Goal: Information Seeking & Learning: Understand process/instructions

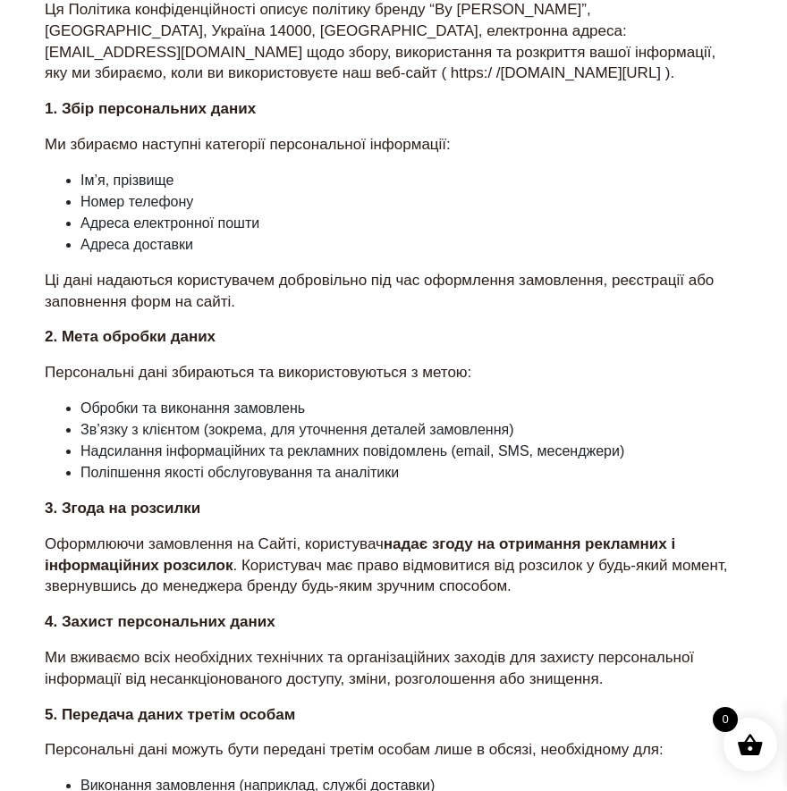
scroll to position [64, 0]
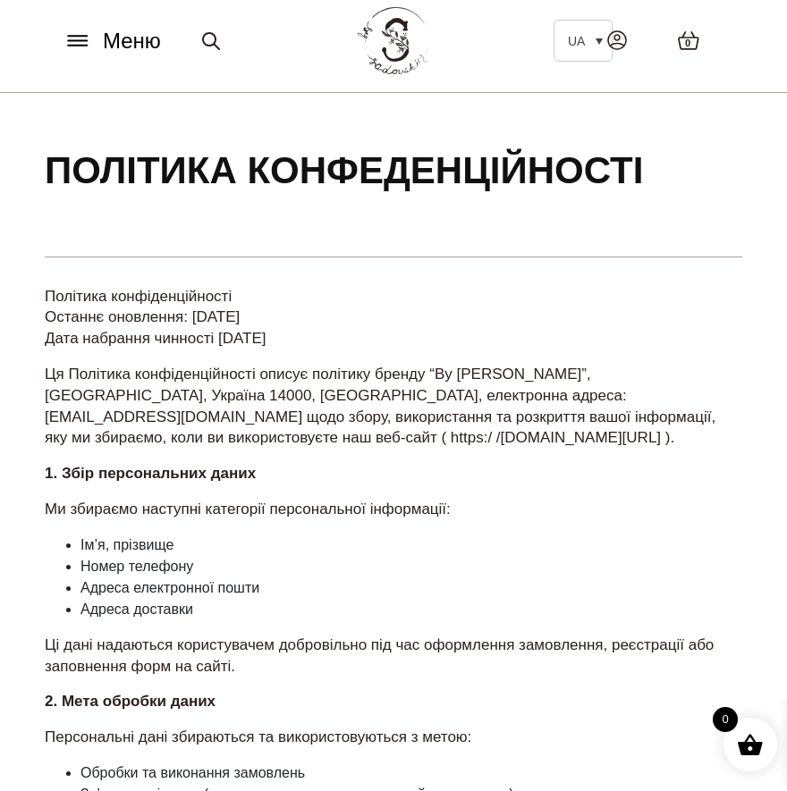
click at [407, 256] on section "Політика конфеденційності" at bounding box center [393, 175] width 697 height 164
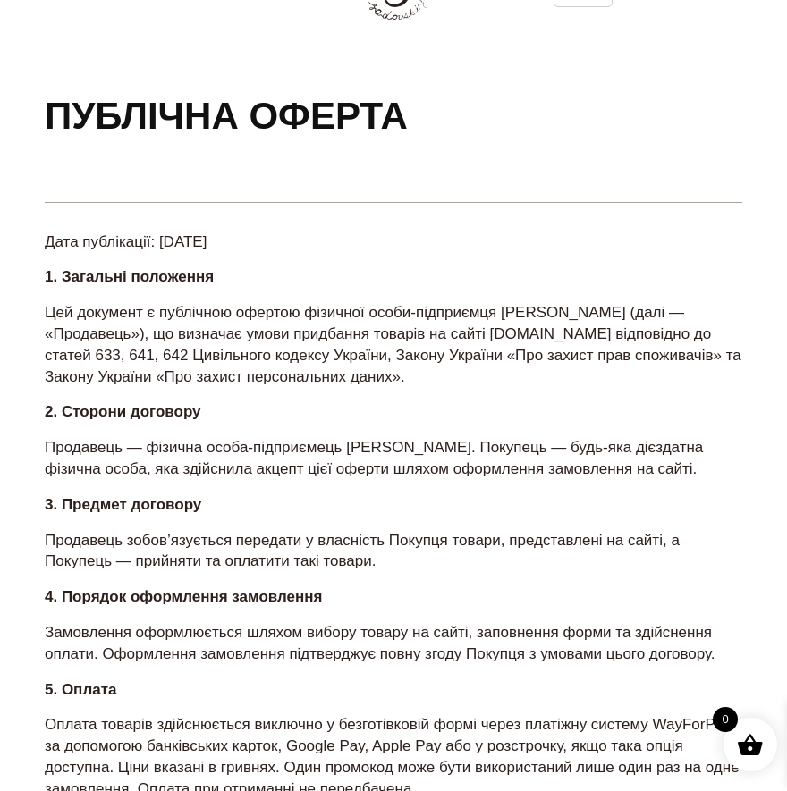
scroll to position [121, 0]
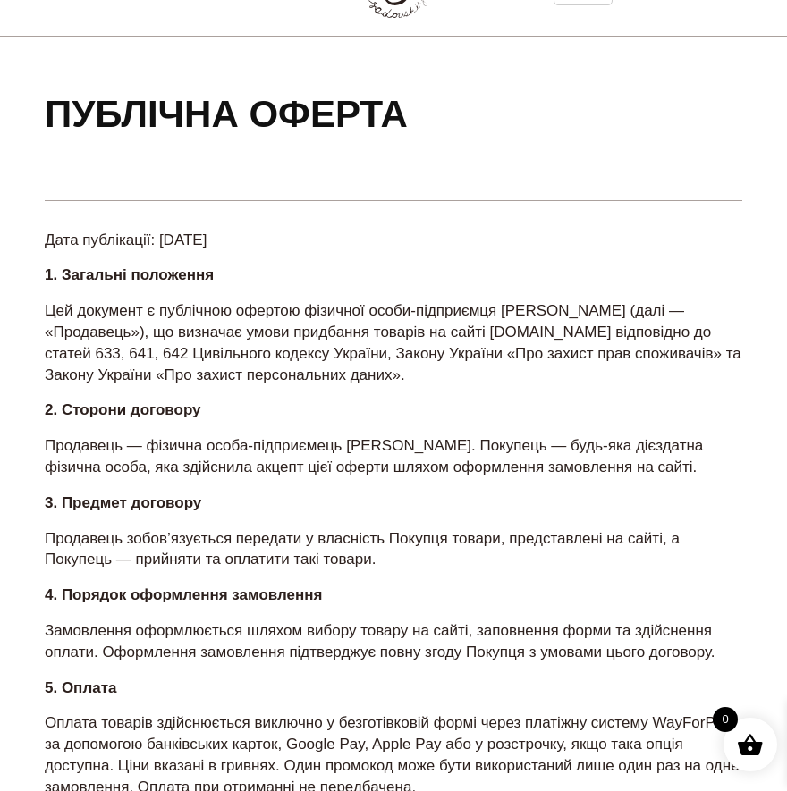
click at [333, 330] on p "Цей документ є публічною офертою фізичної особи-підприємця Садовського Максима …" at bounding box center [393, 342] width 697 height 85
drag, startPoint x: 333, startPoint y: 330, endPoint x: 745, endPoint y: 366, distance: 413.7
copy p "що визначає умови придбання товарів на сайті www.bysadovskiy.com відповідно до …"
